Goal: Navigation & Orientation: Go to known website

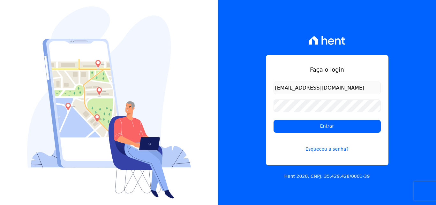
click at [302, 129] on input "Entrar" at bounding box center [326, 126] width 107 height 13
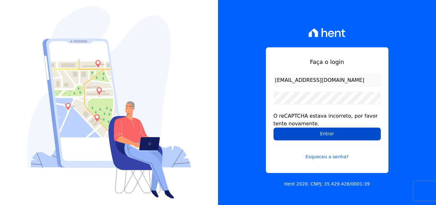
click at [341, 133] on input "Entrar" at bounding box center [326, 133] width 107 height 13
click at [341, 135] on input "Entrar" at bounding box center [326, 133] width 107 height 13
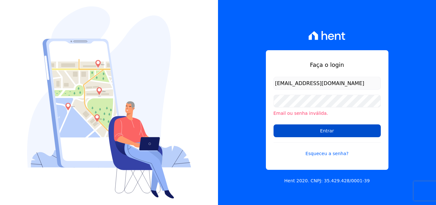
click at [326, 131] on input "Entrar" at bounding box center [326, 130] width 107 height 13
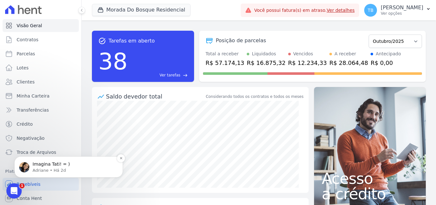
click at [39, 165] on span "Imagina Tati! = )" at bounding box center [51, 163] width 37 height 5
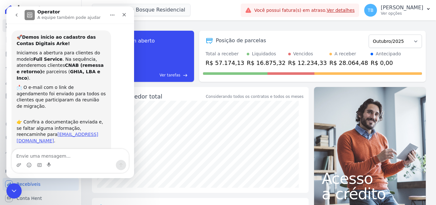
scroll to position [7, 0]
